Goal: Use online tool/utility

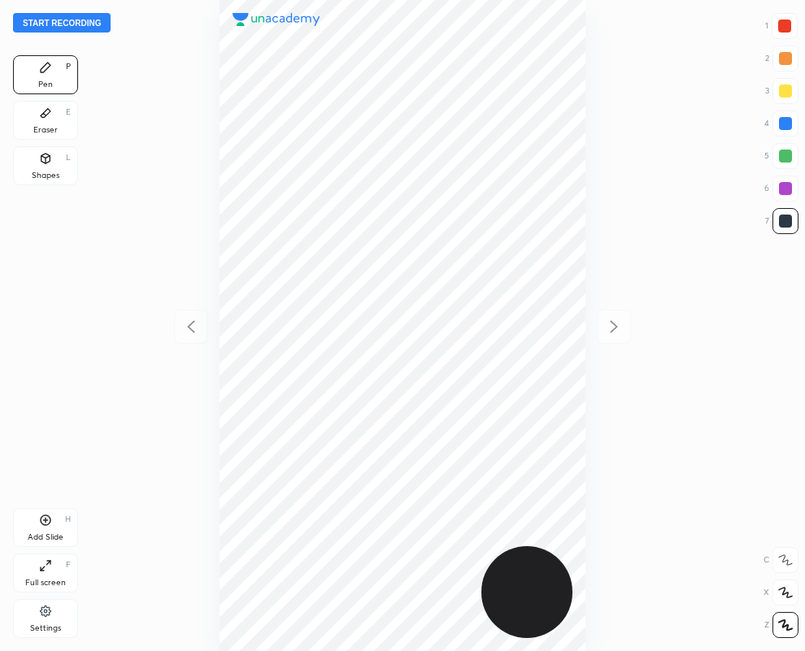
scroll to position [651, 545]
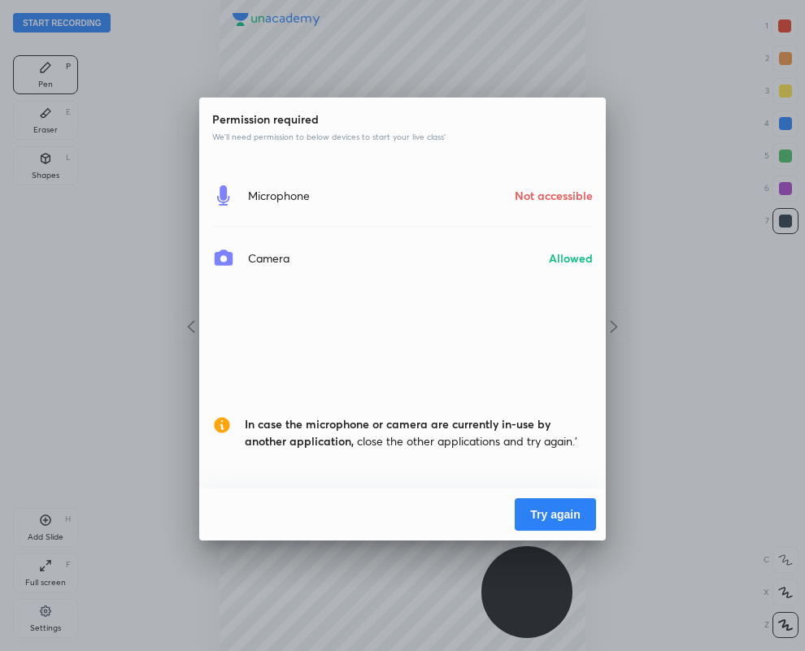
click at [559, 509] on button "Try again" at bounding box center [555, 514] width 81 height 33
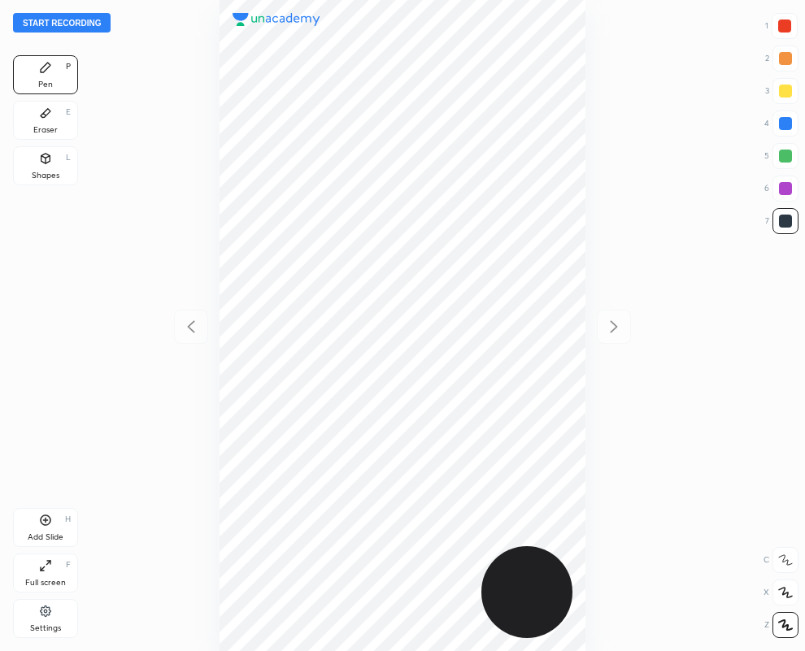
scroll to position [651, 545]
drag, startPoint x: 786, startPoint y: 23, endPoint x: 630, endPoint y: 111, distance: 179.1
click at [786, 24] on div at bounding box center [784, 26] width 13 height 13
drag, startPoint x: 787, startPoint y: 221, endPoint x: 744, endPoint y: 228, distance: 43.6
click at [784, 221] on div at bounding box center [785, 221] width 13 height 13
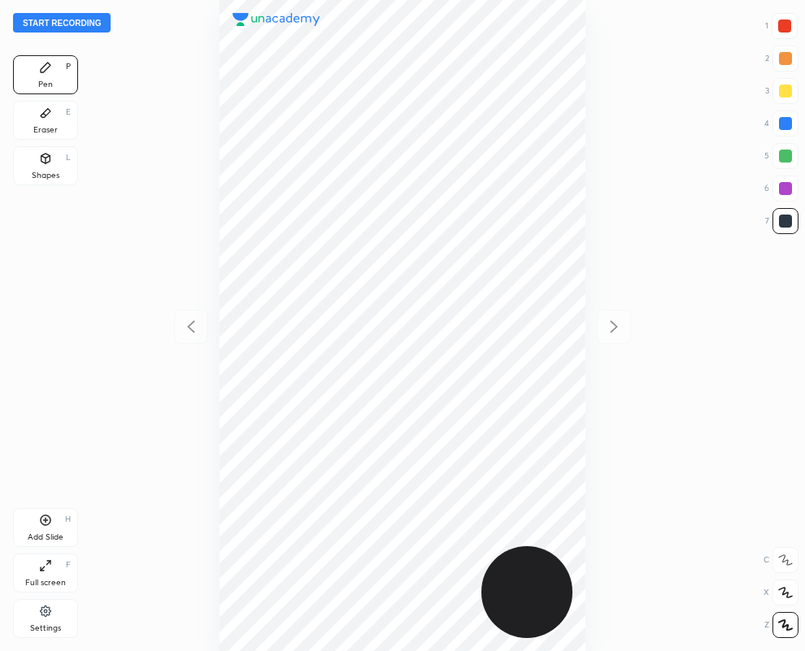
click at [61, 21] on button "Start recording" at bounding box center [62, 23] width 98 height 20
click at [56, 20] on button "End recording" at bounding box center [58, 23] width 90 height 20
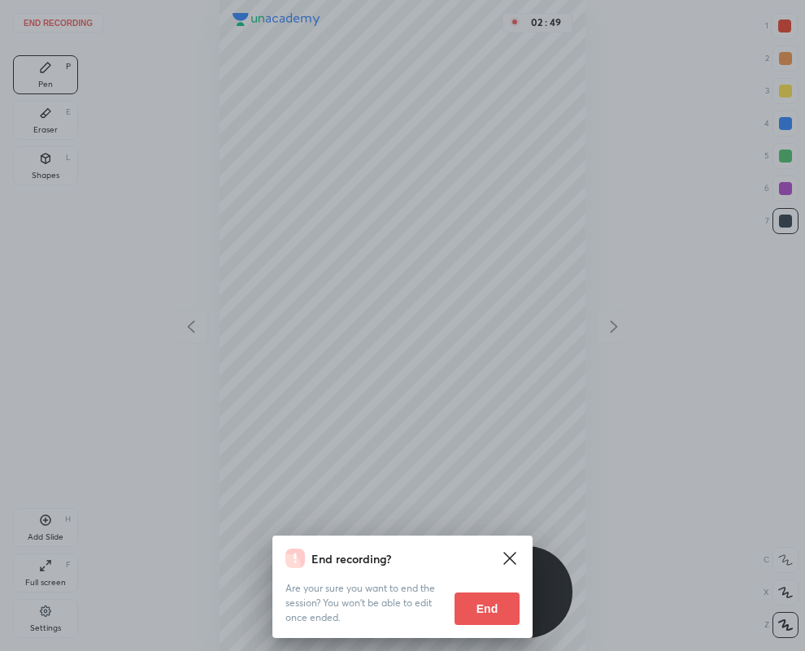
click at [485, 603] on button "End" at bounding box center [486, 609] width 65 height 33
